Goal: Task Accomplishment & Management: Manage account settings

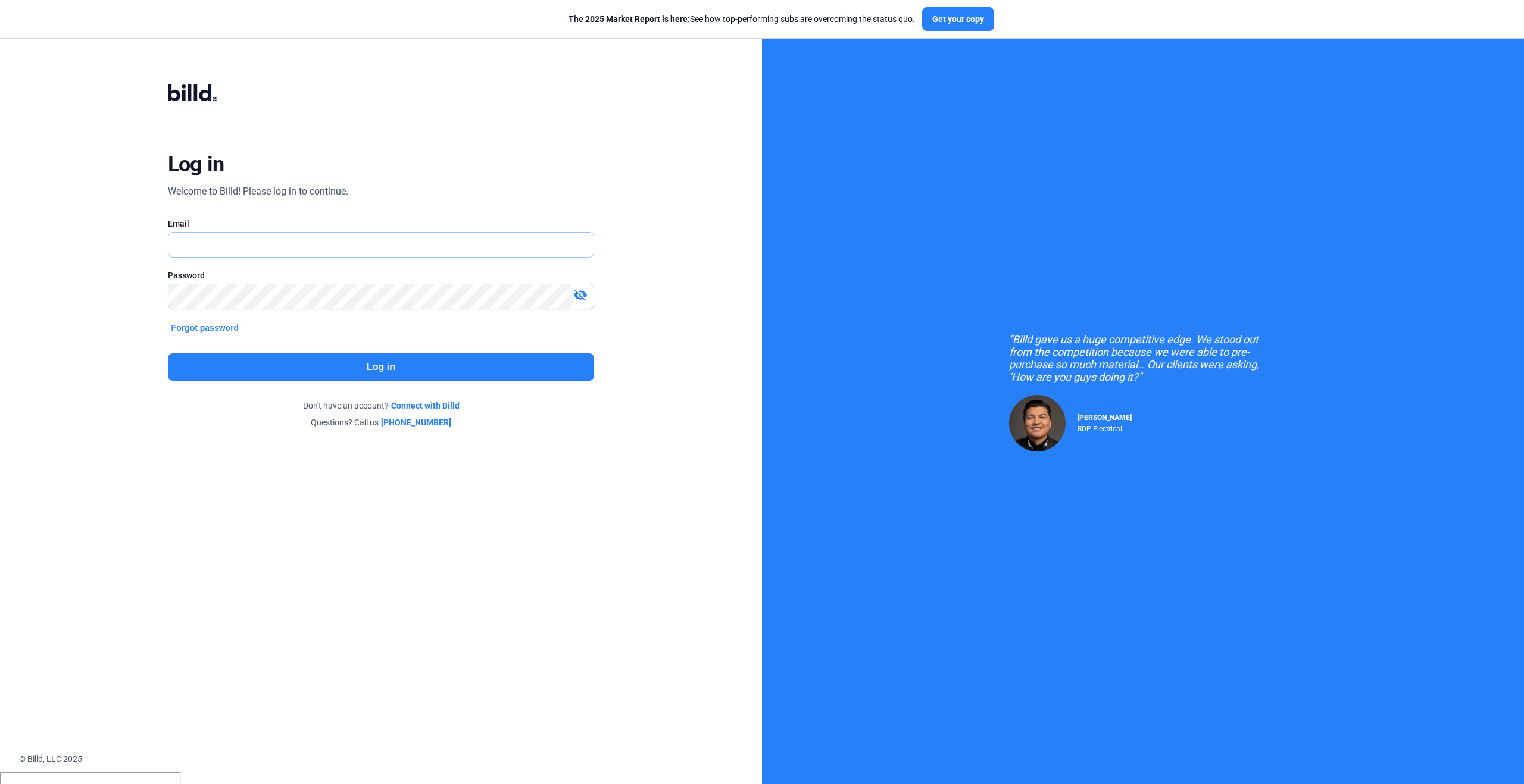
type input "[PERSON_NAME][EMAIL_ADDRESS][PERSON_NAME][DOMAIN_NAME]"
click at [368, 361] on button "Log in" at bounding box center [381, 367] width 427 height 27
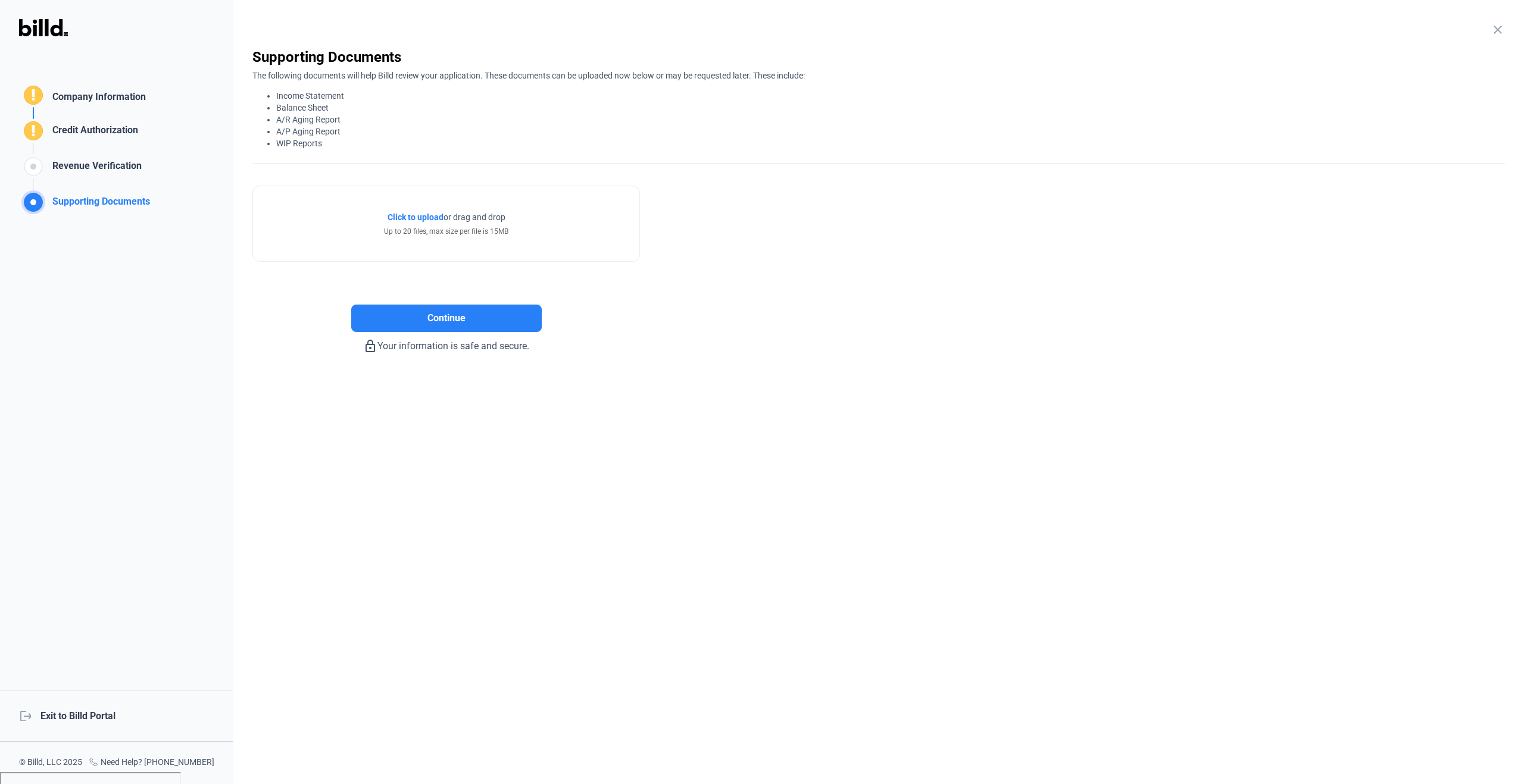
click at [80, 128] on div "Credit Authorization" at bounding box center [93, 133] width 90 height 20
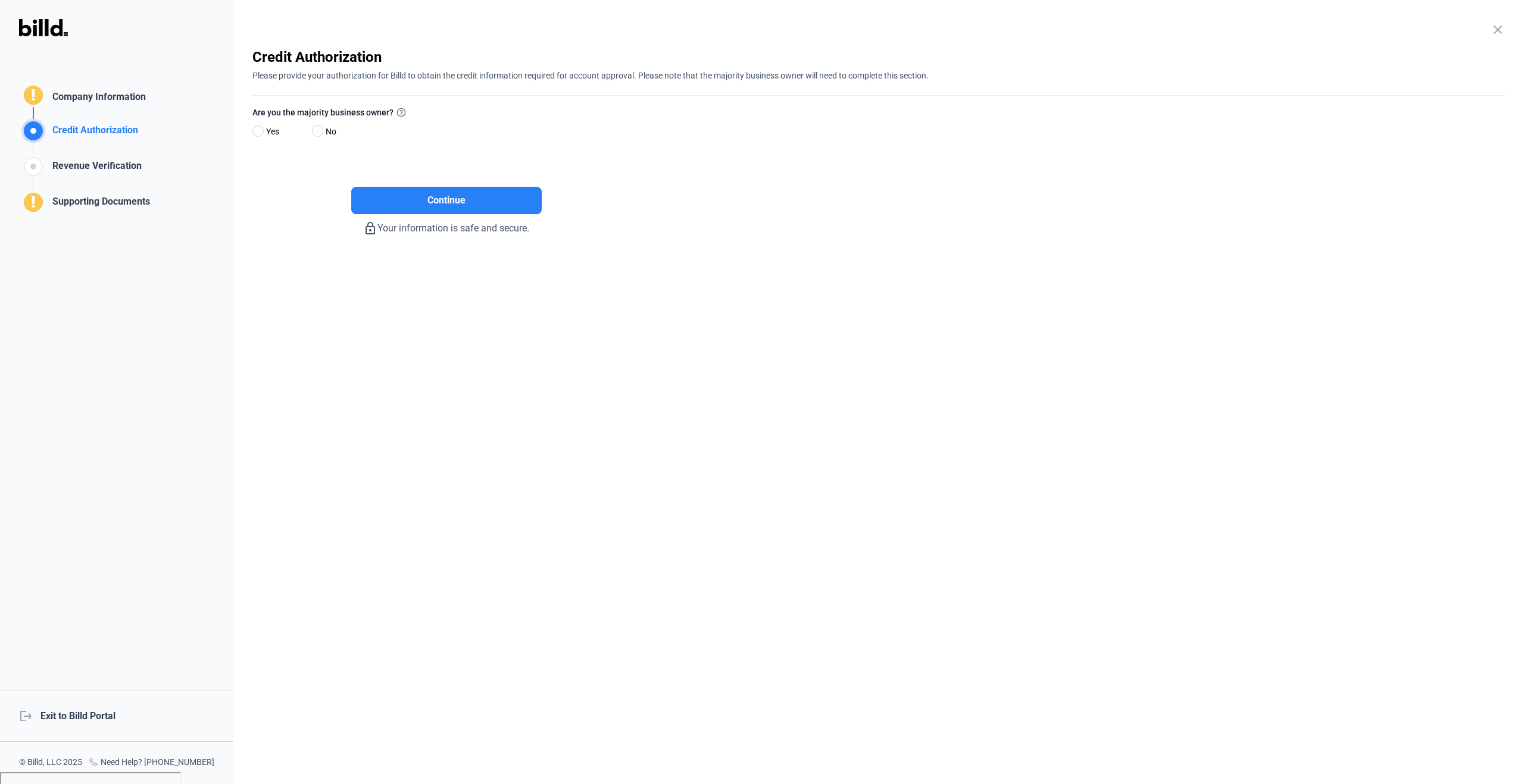
click at [1496, 26] on mat-icon "close" at bounding box center [1498, 30] width 14 height 14
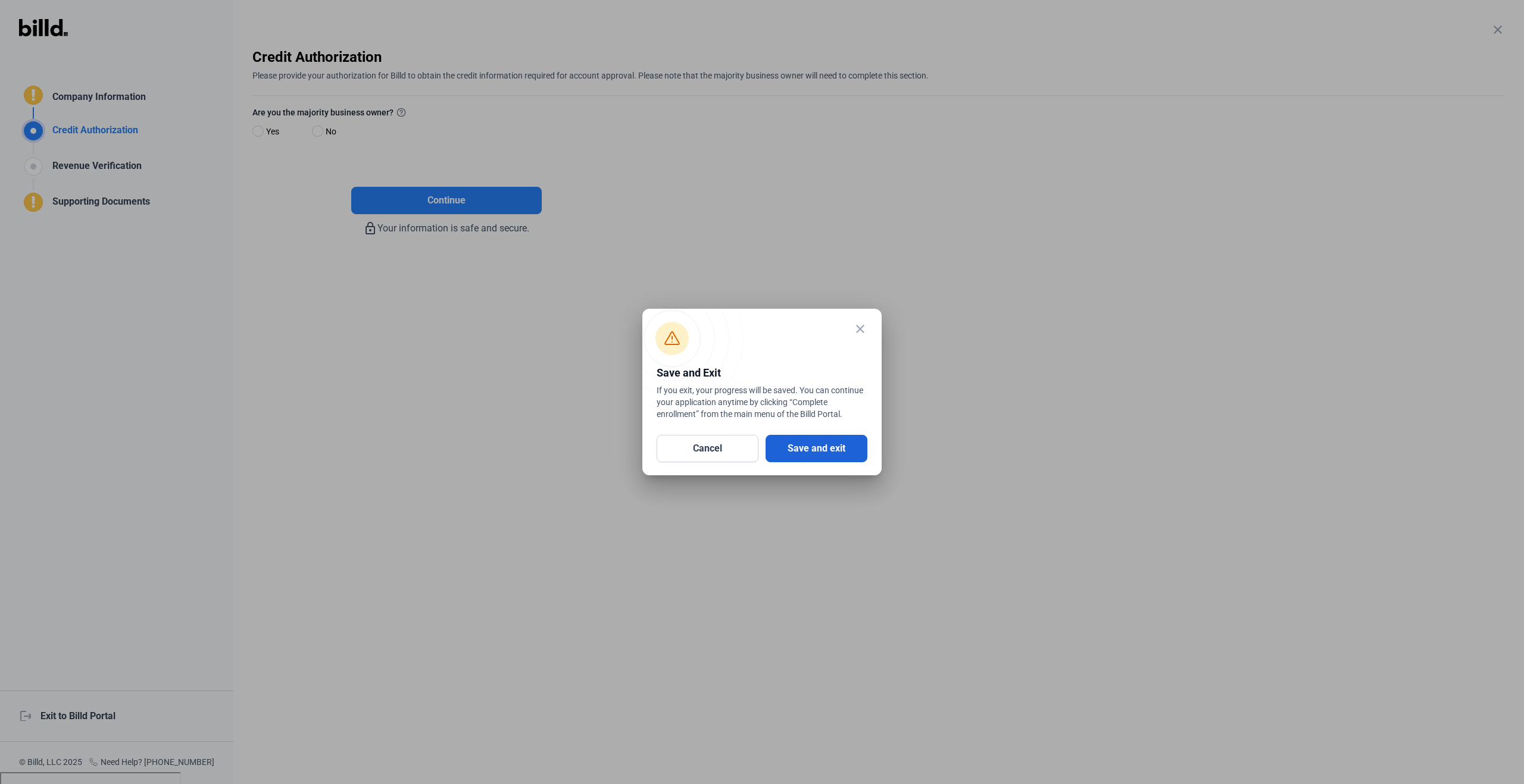
click at [842, 449] on button "Save and exit" at bounding box center [816, 449] width 101 height 27
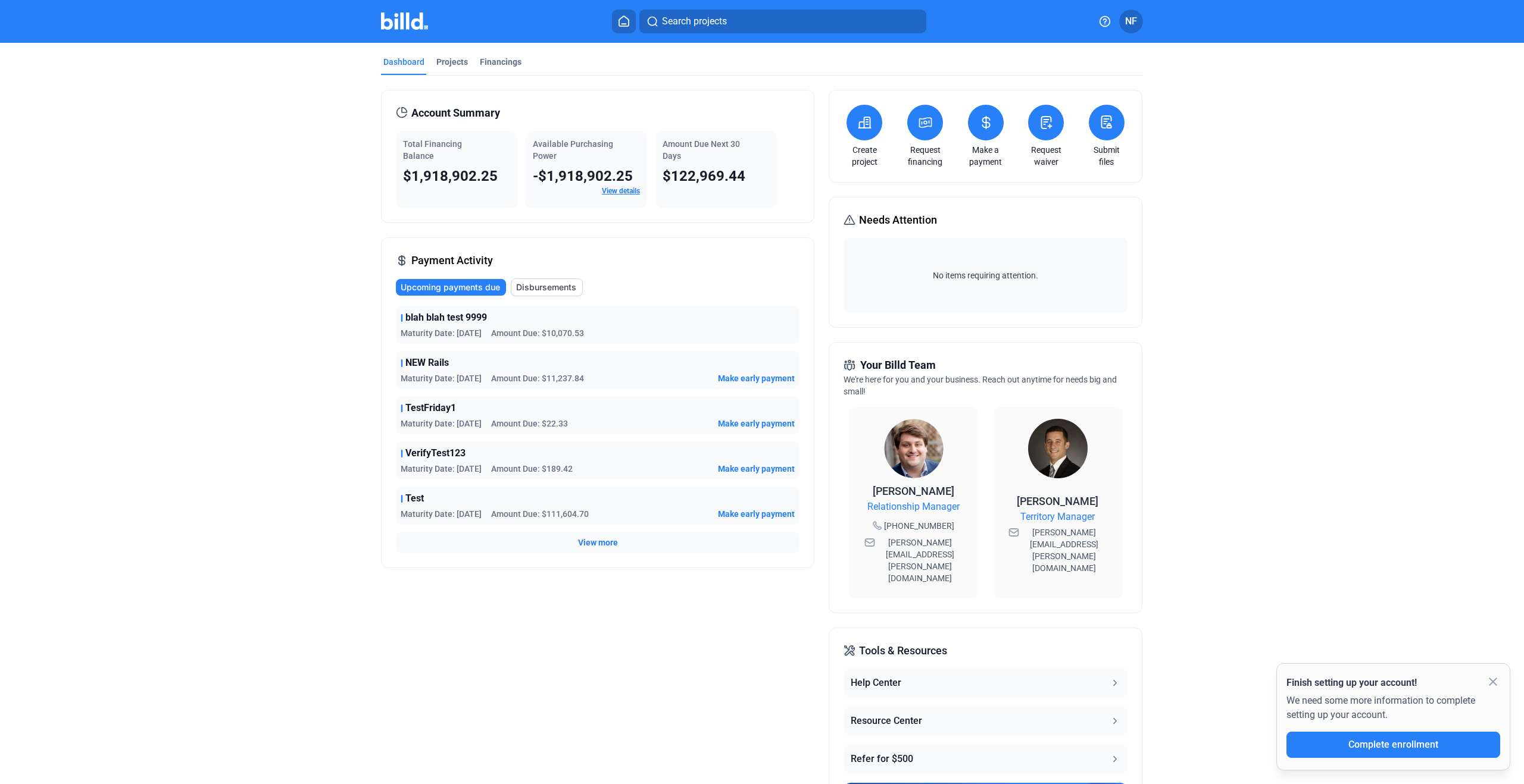
click at [1494, 683] on mat-icon "close" at bounding box center [1493, 682] width 14 height 14
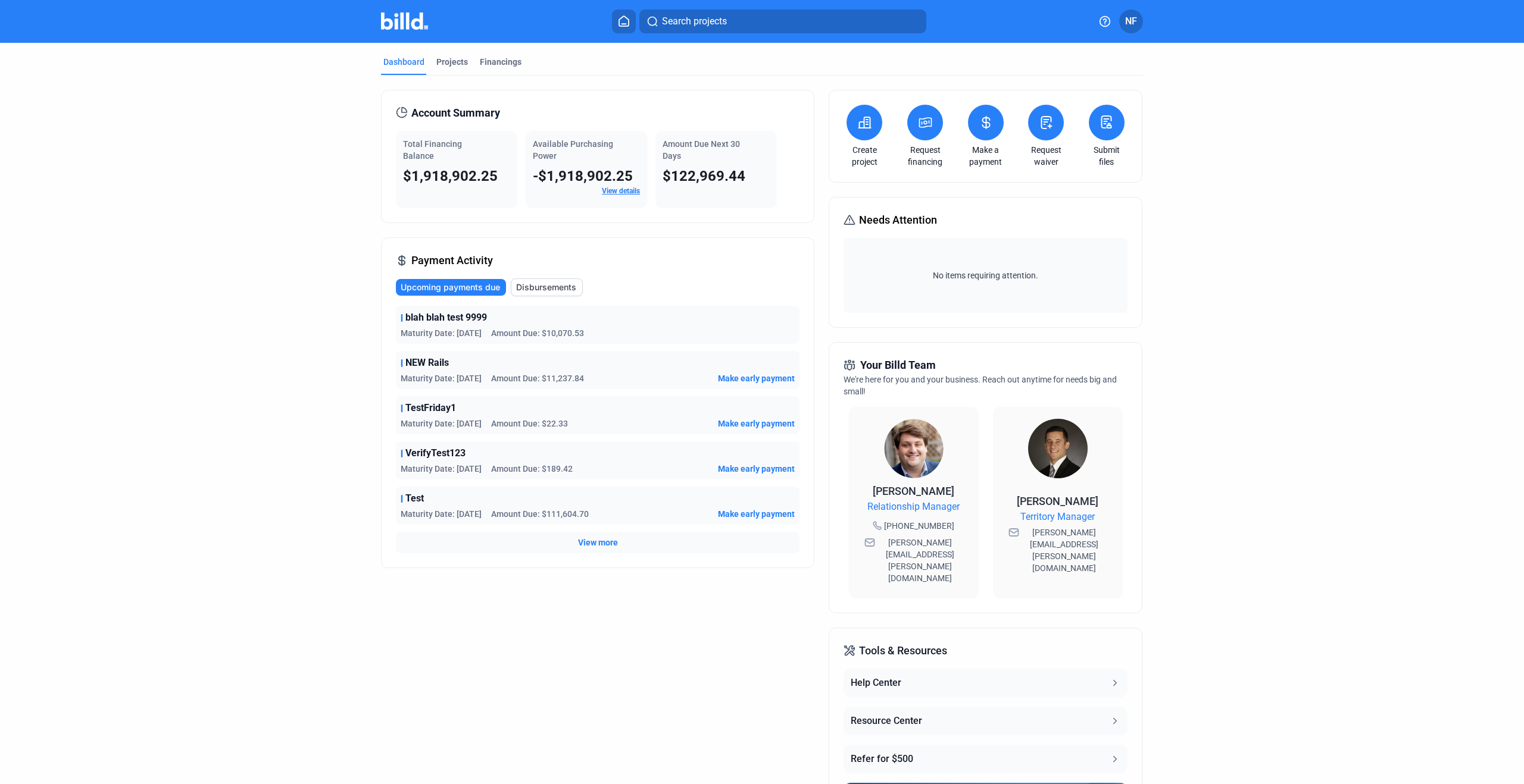
click at [1133, 26] on span "NF" at bounding box center [1130, 22] width 12 height 14
click at [1086, 92] on button "Company Settings" at bounding box center [1067, 104] width 129 height 24
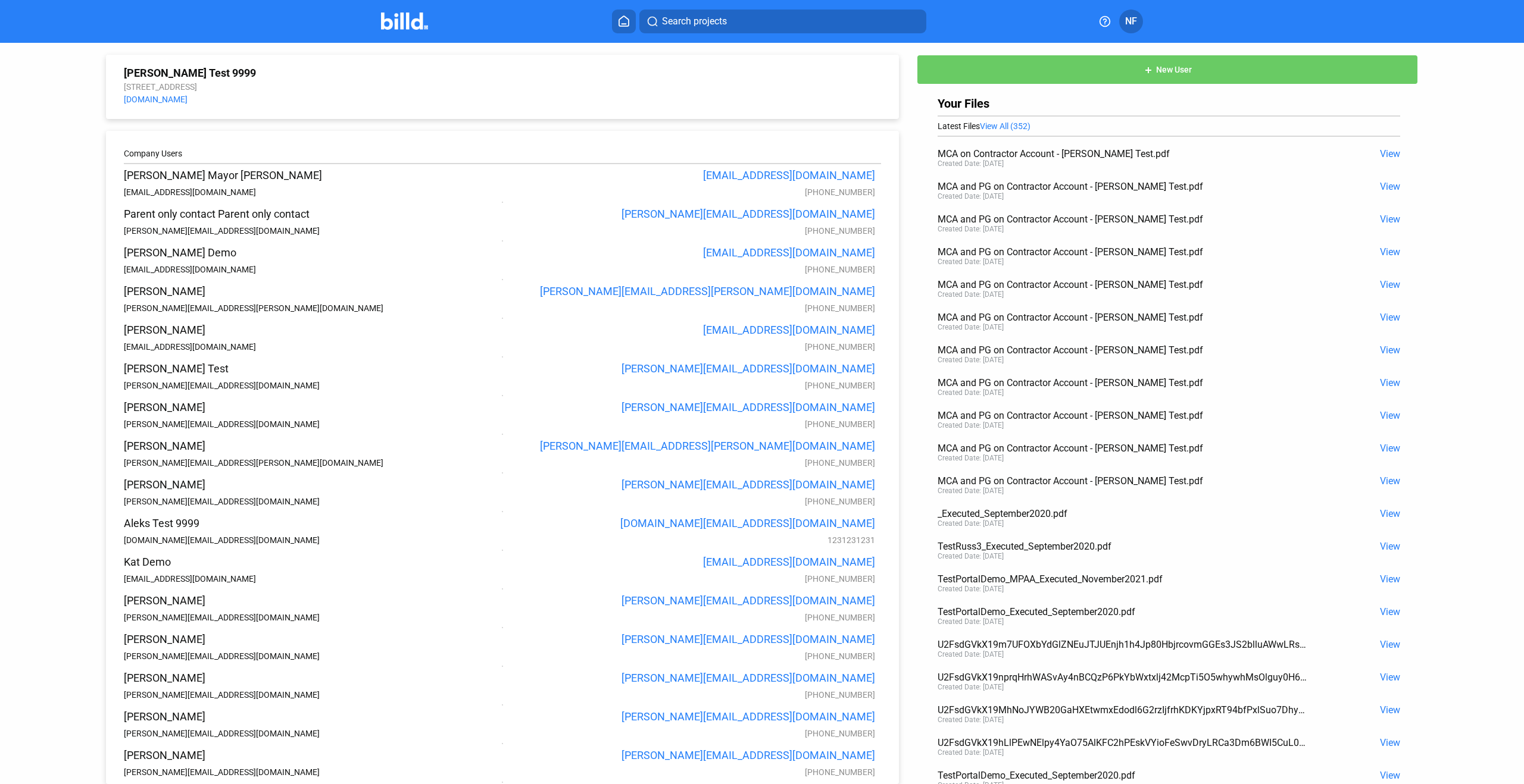
drag, startPoint x: 391, startPoint y: 20, endPoint x: 396, endPoint y: 23, distance: 5.8
click at [391, 20] on img at bounding box center [404, 22] width 47 height 18
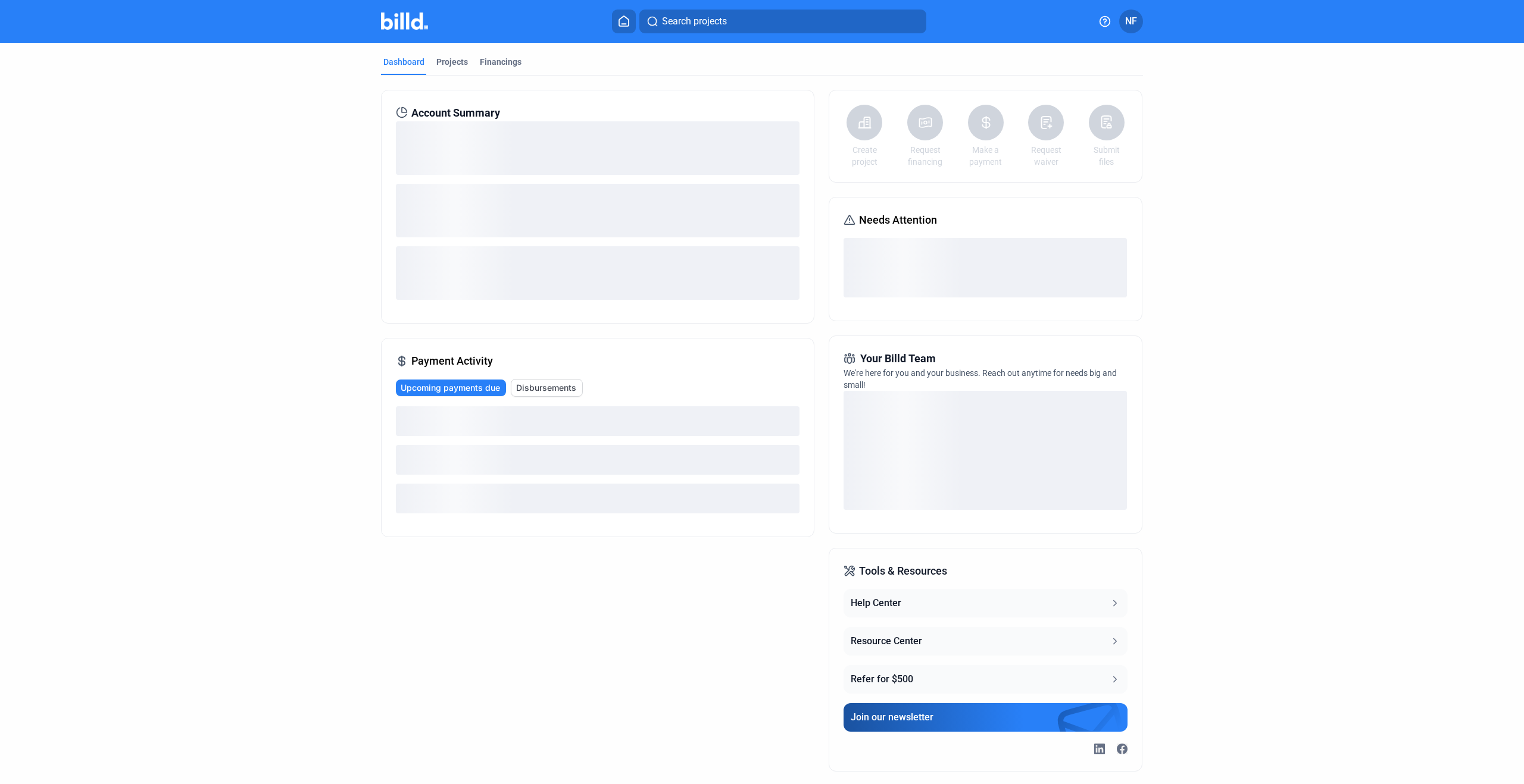
click at [396, 23] on img at bounding box center [404, 22] width 47 height 18
click at [224, 70] on dashboard "Dashboard Projects Financings Account Summary Payment Activity Upcoming payment…" at bounding box center [761, 414] width 1371 height 743
